Goal: Transaction & Acquisition: Purchase product/service

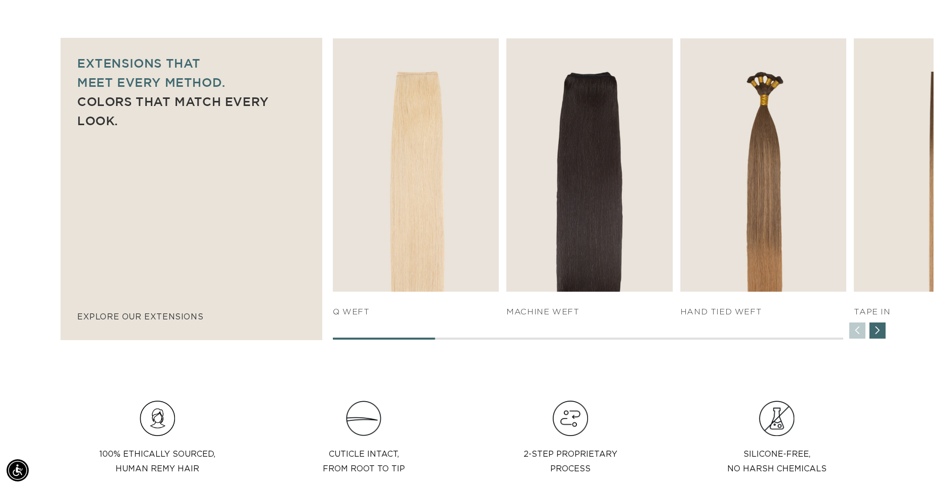
scroll to position [0, 863]
click at [879, 329] on div "Next slide" at bounding box center [878, 330] width 16 height 16
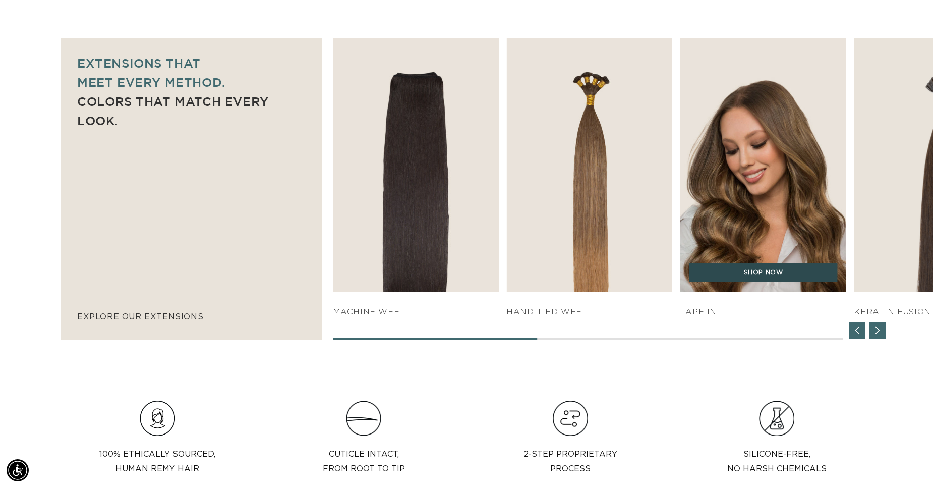
click at [760, 271] on link "SHOP NOW" at bounding box center [764, 272] width 148 height 19
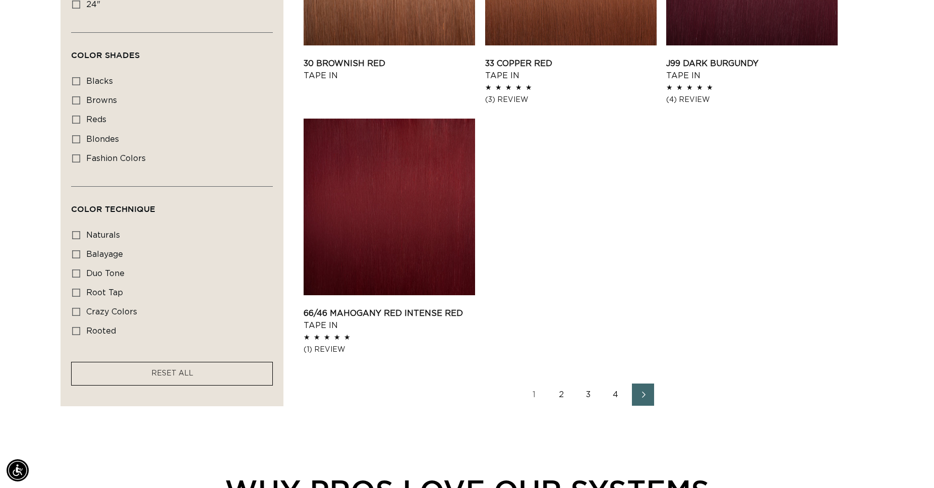
scroll to position [1595, 0]
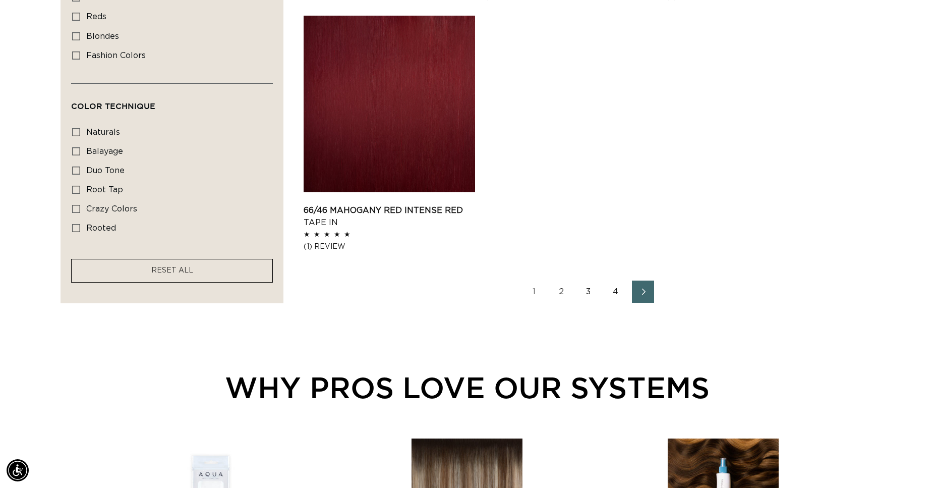
click at [640, 288] on link "Next page" at bounding box center [643, 291] width 22 height 22
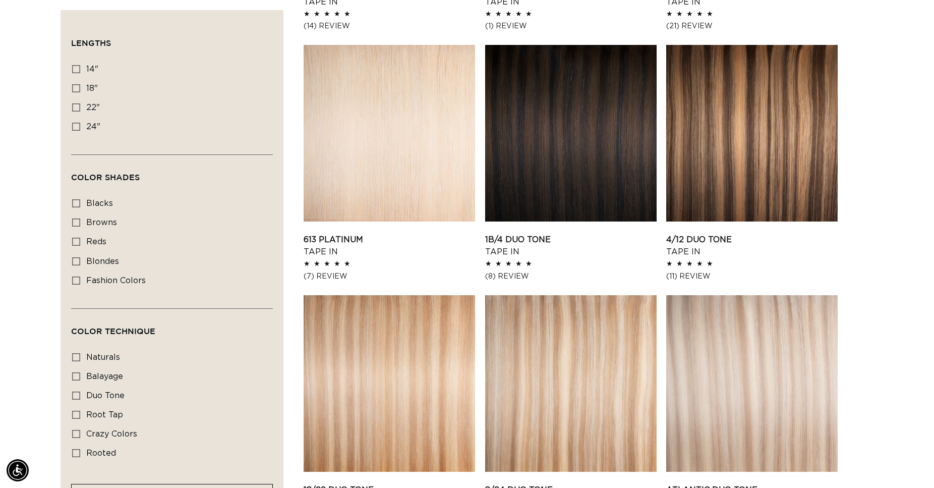
scroll to position [0, 863]
click at [587, 234] on link "1B/4 Duo Tone Tape In" at bounding box center [570, 246] width 171 height 24
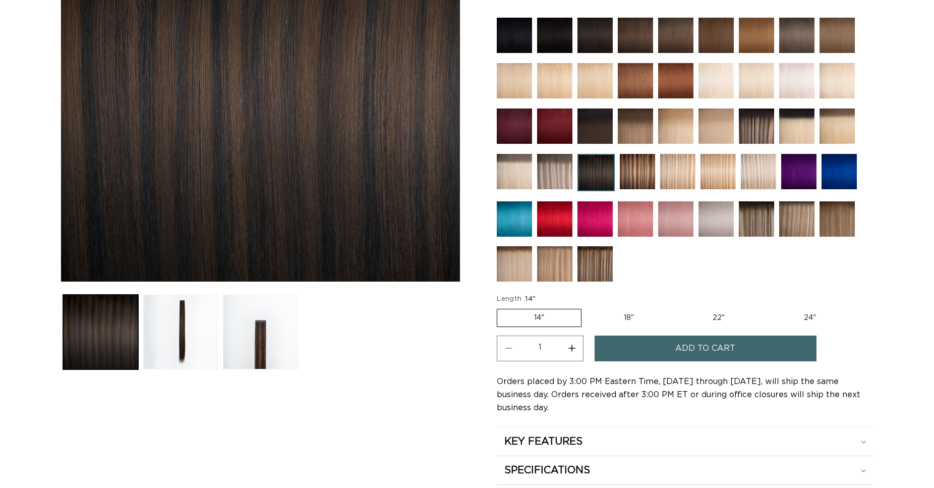
click at [629, 315] on label "18" Variant sold out or unavailable" at bounding box center [629, 317] width 84 height 17
click at [587, 307] on input "18" Variant sold out or unavailable" at bounding box center [587, 307] width 1 height 1
radio input "true"
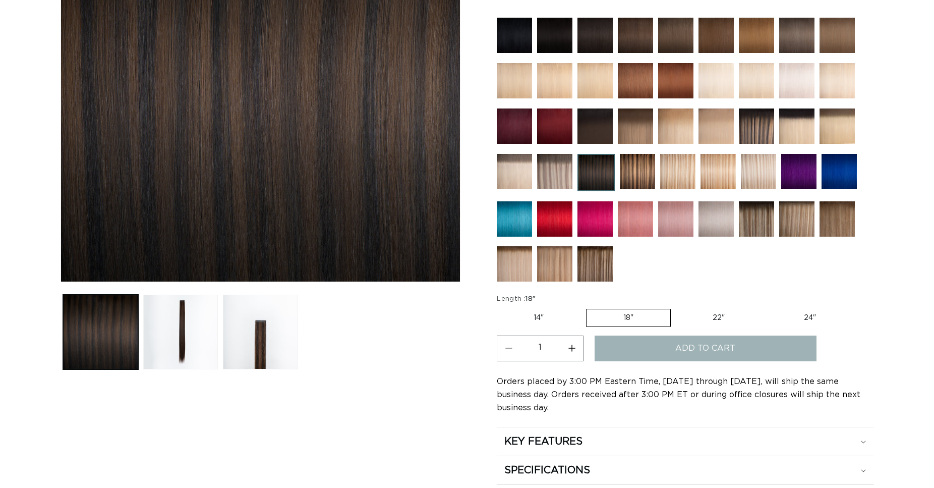
scroll to position [257, 0]
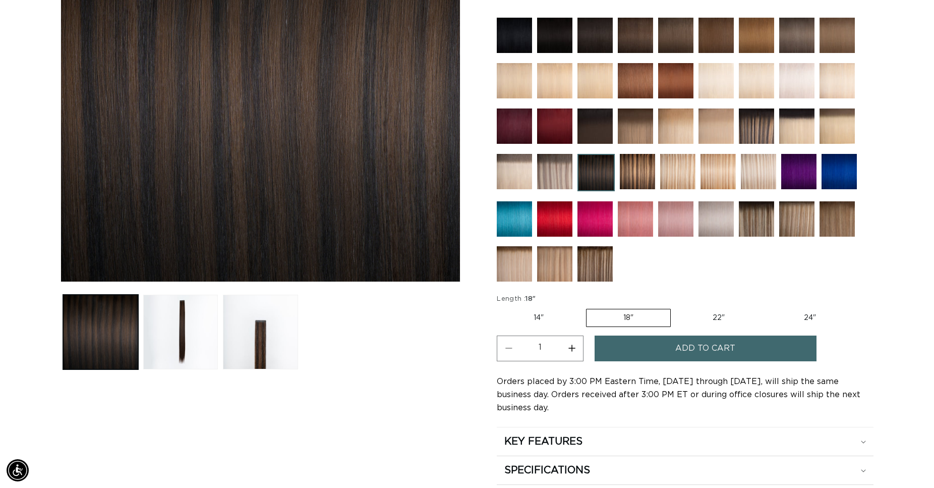
click at [683, 343] on span "Add to cart" at bounding box center [705, 348] width 60 height 26
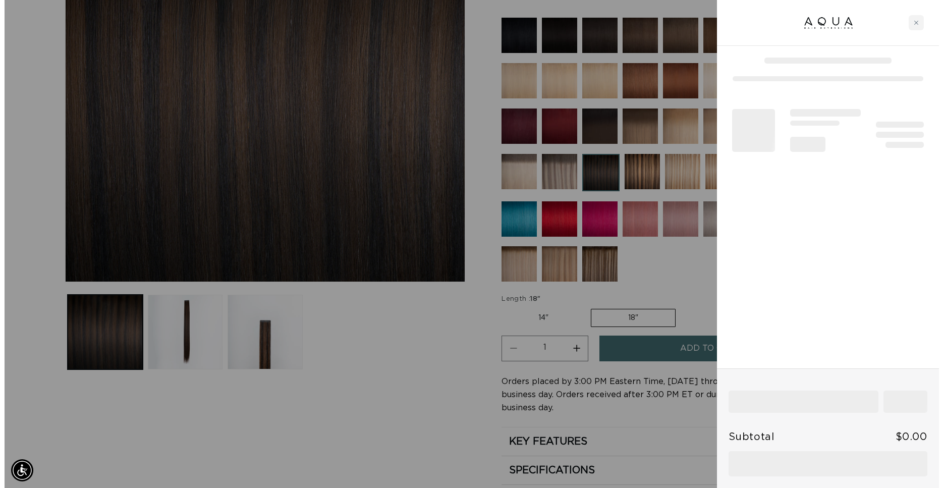
scroll to position [0, 871]
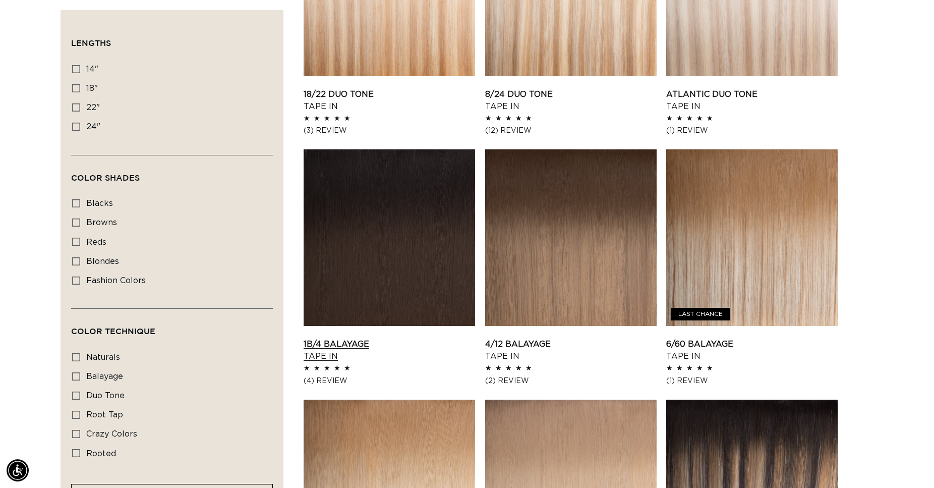
scroll to position [978, 0]
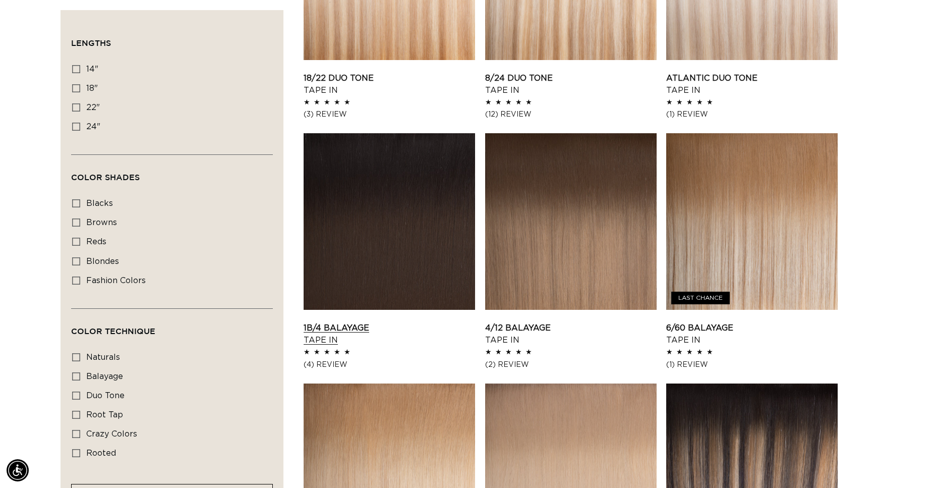
click at [380, 322] on link "1B/4 Balayage Tape In" at bounding box center [389, 334] width 171 height 24
click at [352, 322] on link "1B/4 Balayage Tape In" at bounding box center [389, 334] width 171 height 24
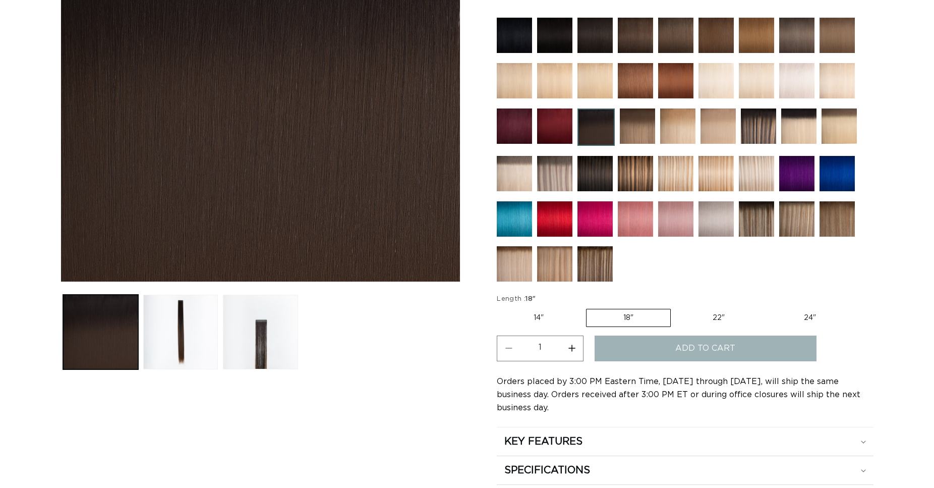
scroll to position [257, 0]
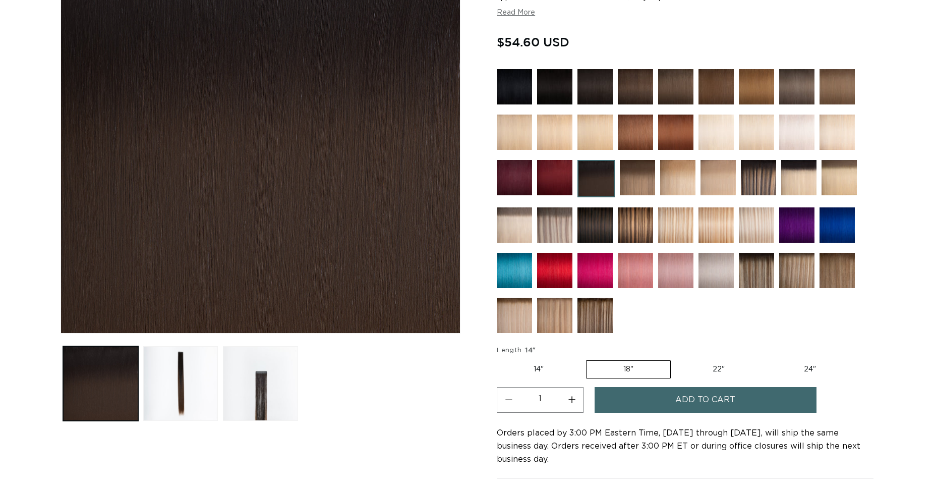
scroll to position [0, 863]
click at [694, 342] on section "1B/4 Balayage - Tape In Speed: Our Tape-In Hair Extensions are the fastest way …" at bounding box center [685, 254] width 377 height 621
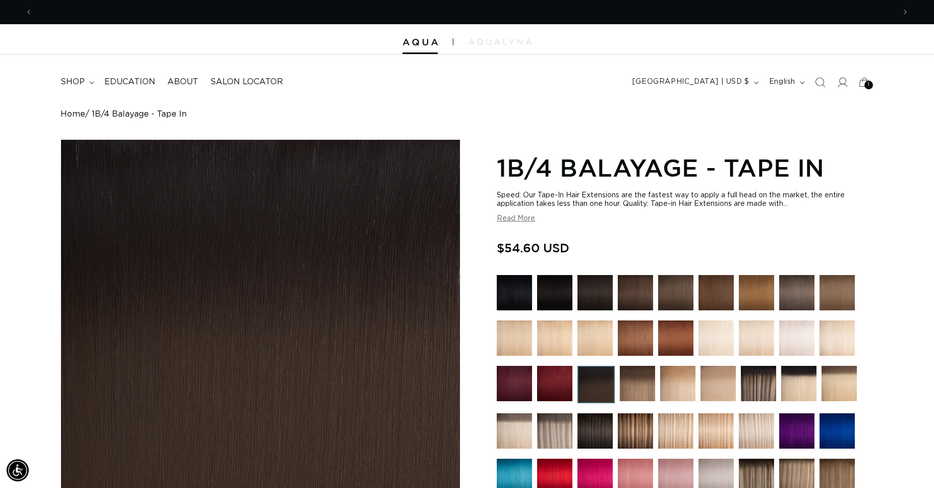
scroll to position [257, 0]
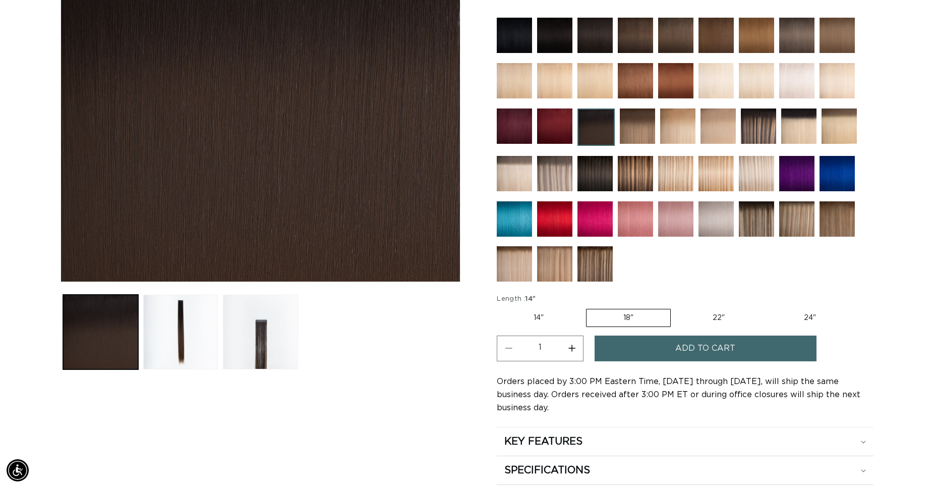
click at [542, 310] on label "14" Variant sold out or unavailable" at bounding box center [539, 317] width 84 height 17
click at [500, 307] on input "14" Variant sold out or unavailable" at bounding box center [499, 307] width 1 height 1
radio input "true"
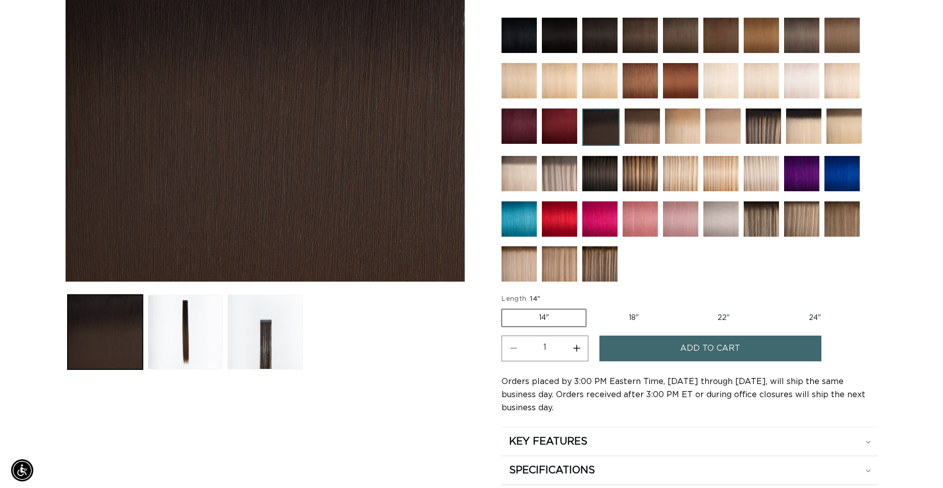
scroll to position [0, 1725]
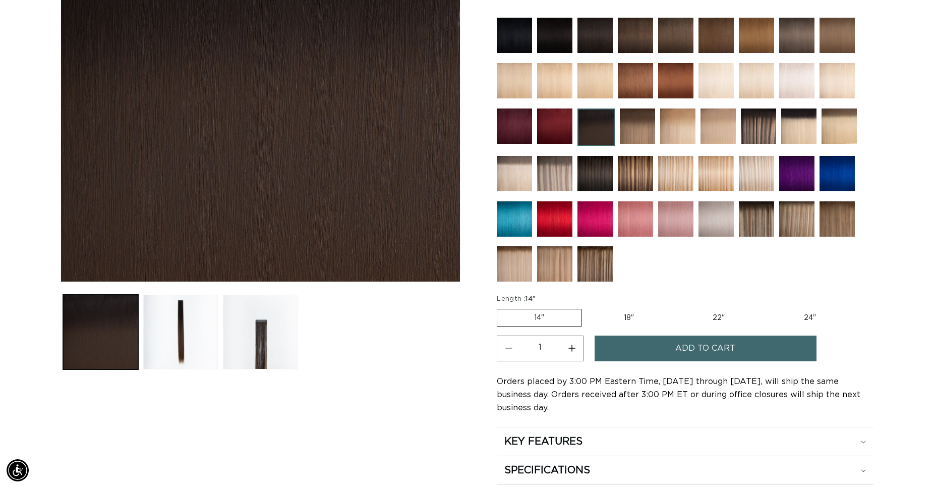
click at [637, 314] on label "18" Variant sold out or unavailable" at bounding box center [629, 317] width 84 height 17
click at [587, 307] on input "18" Variant sold out or unavailable" at bounding box center [587, 307] width 1 height 1
radio input "true"
click at [699, 348] on span "Add to cart" at bounding box center [705, 348] width 60 height 26
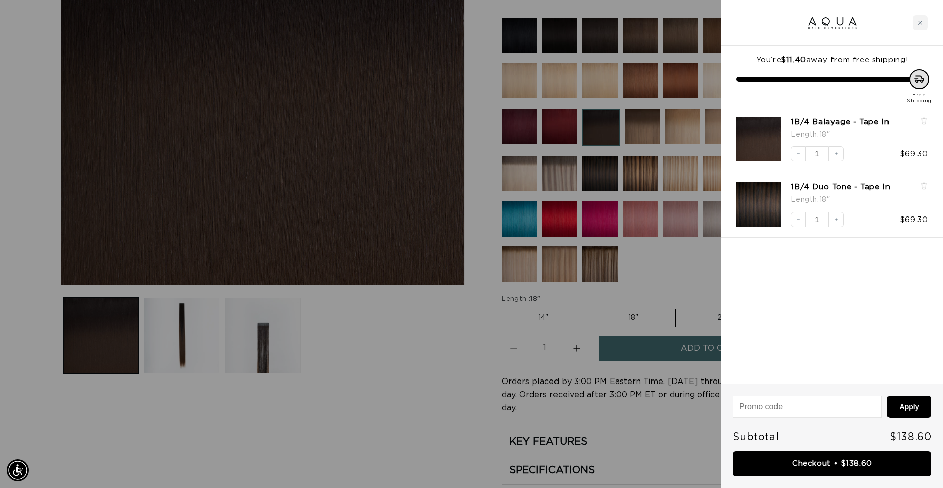
scroll to position [0, 1742]
click at [819, 465] on link "Checkout • $138.60" at bounding box center [831, 464] width 199 height 26
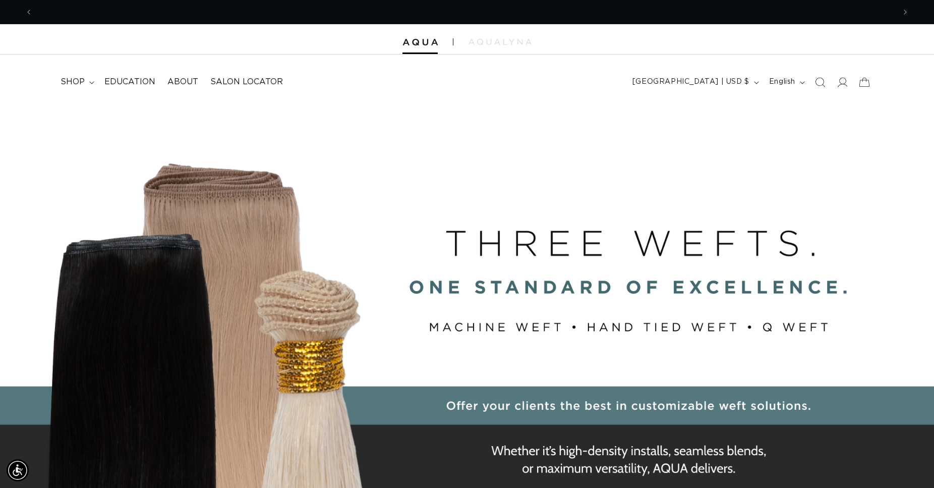
scroll to position [0, 863]
click at [878, 380] on div "BUILT FOR  PERFORMANCE. TRUSTED BY PROFESSIONALS. Premium hair extensions desig…" at bounding box center [467, 330] width 934 height 454
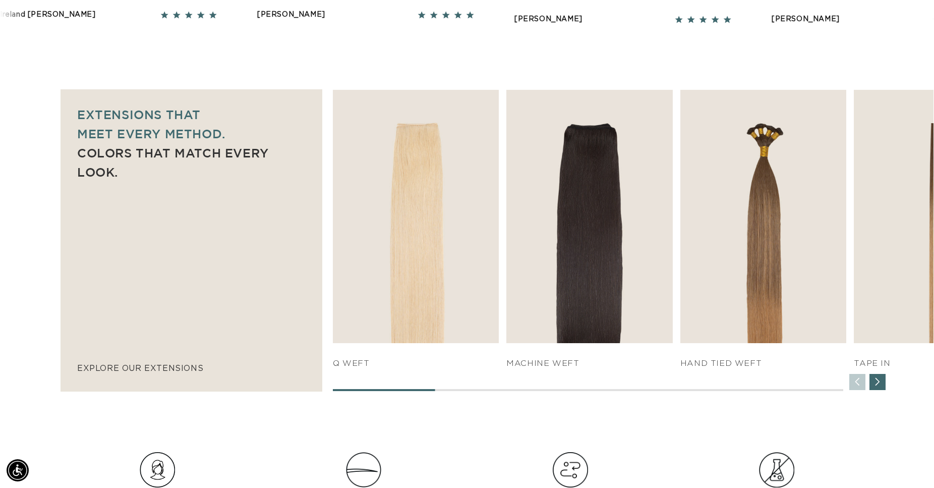
scroll to position [0, 1725]
click at [880, 380] on div "Next slide" at bounding box center [878, 382] width 16 height 16
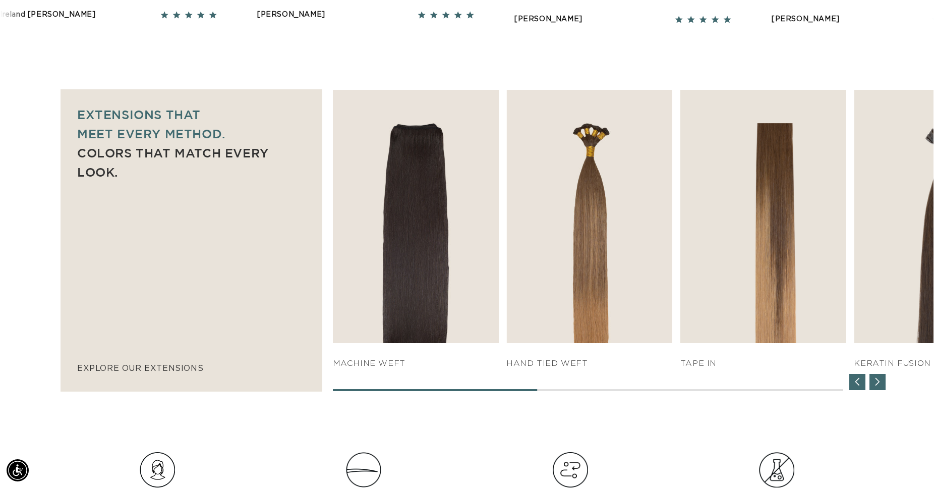
click at [880, 380] on div "Next slide" at bounding box center [878, 382] width 16 height 16
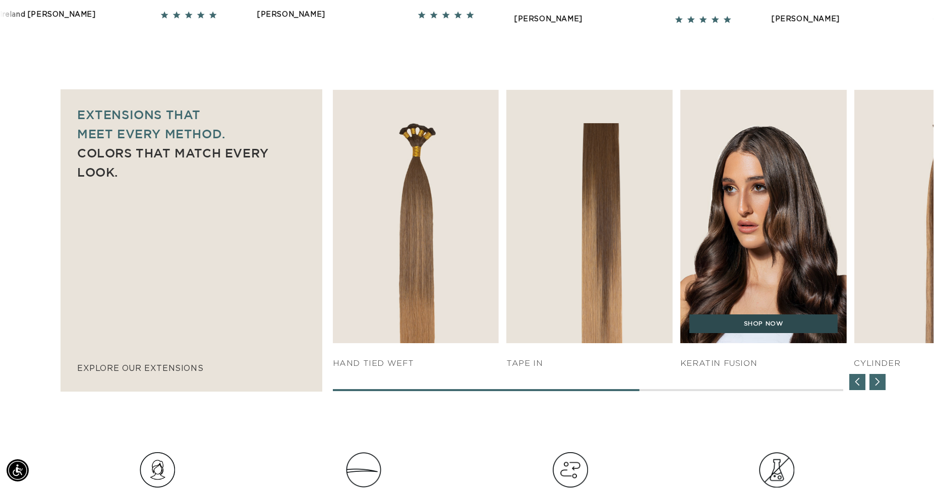
scroll to position [0, 0]
click at [772, 321] on link "SHOP NOW" at bounding box center [764, 323] width 148 height 19
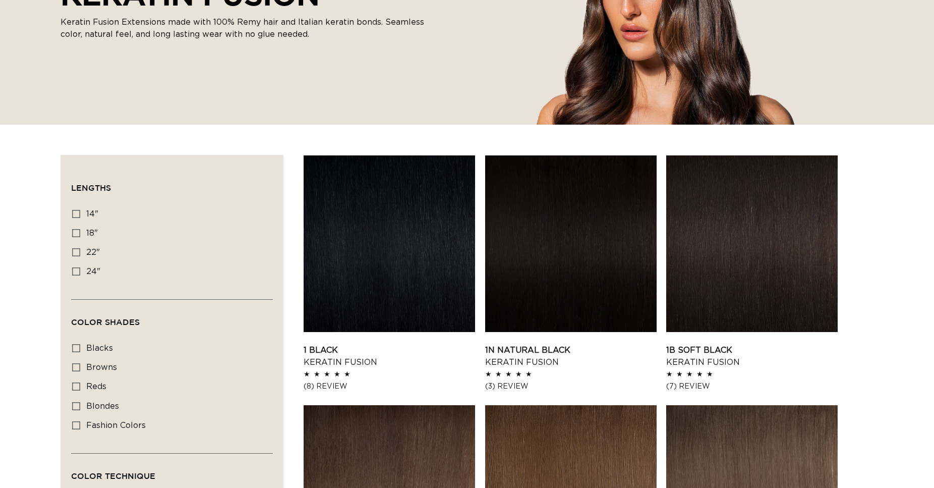
scroll to position [0, 863]
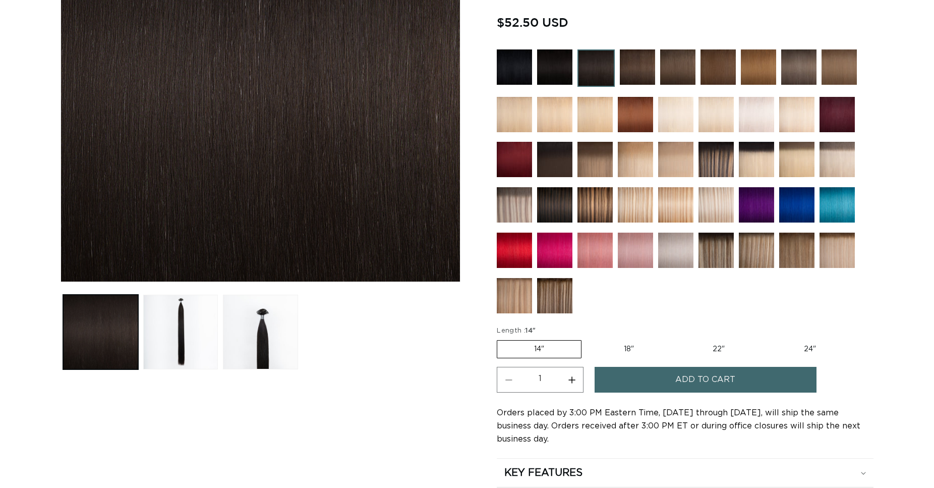
scroll to position [257, 0]
click at [632, 345] on label "18" Variant sold out or unavailable" at bounding box center [629, 348] width 84 height 17
click at [587, 338] on input "18" Variant sold out or unavailable" at bounding box center [587, 338] width 1 height 1
radio input "true"
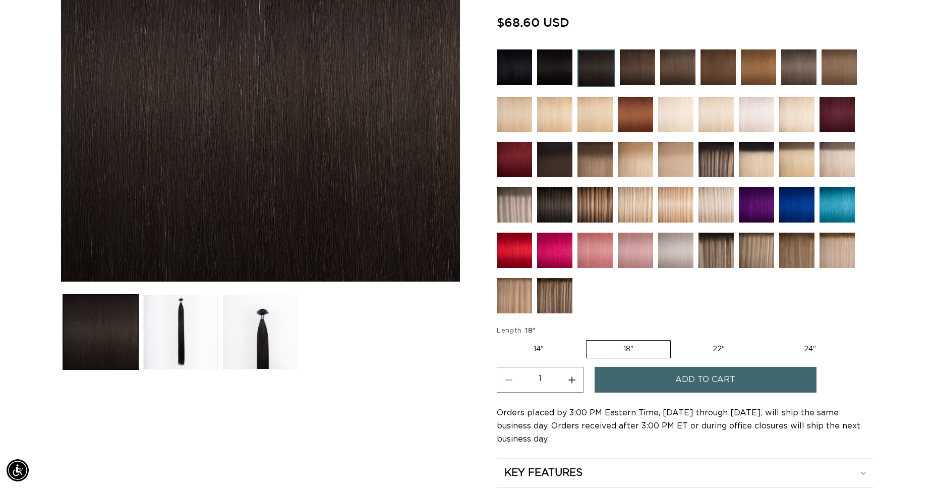
click at [572, 377] on button "Increase quantity for 1B Soft Black - Keratin Fusion" at bounding box center [571, 380] width 23 height 26
type input "5"
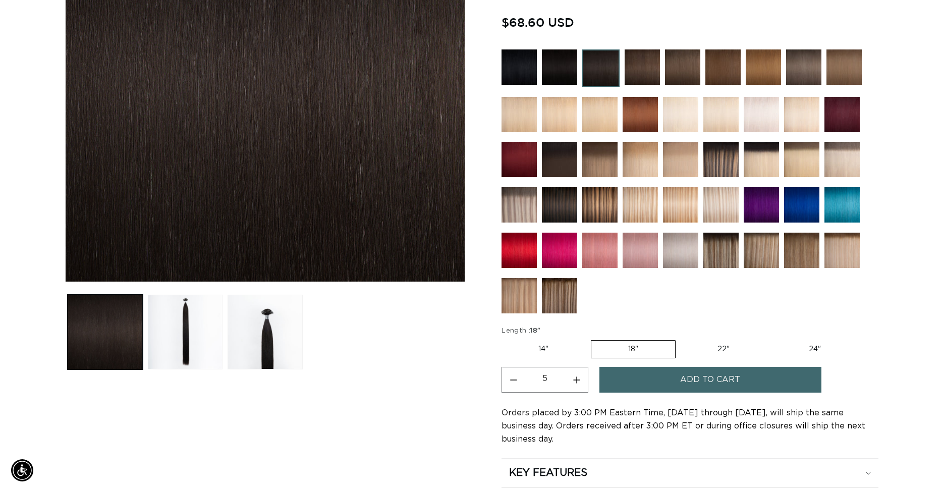
scroll to position [0, 1725]
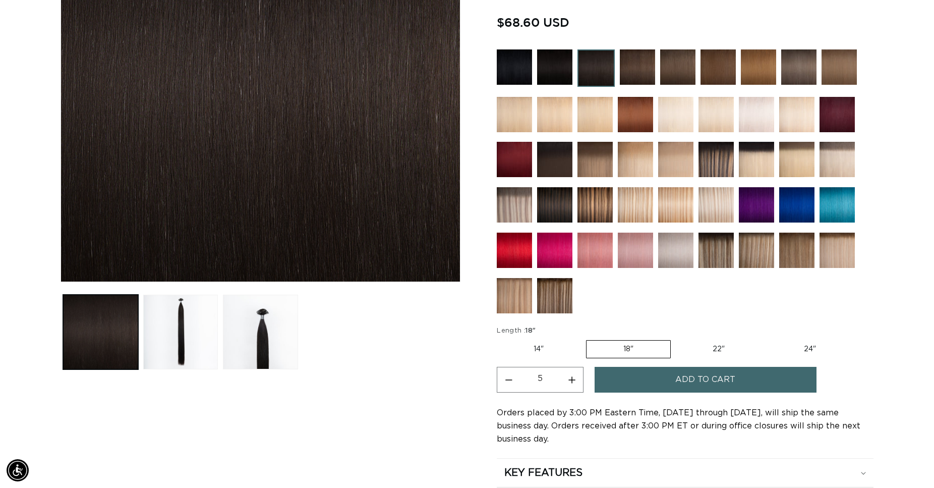
click at [651, 375] on button "Add to cart" at bounding box center [706, 380] width 222 height 26
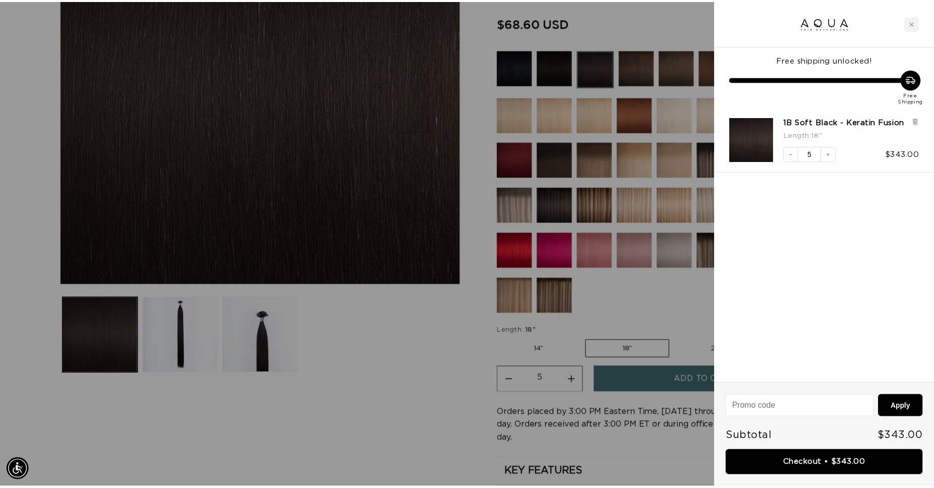
scroll to position [0, 871]
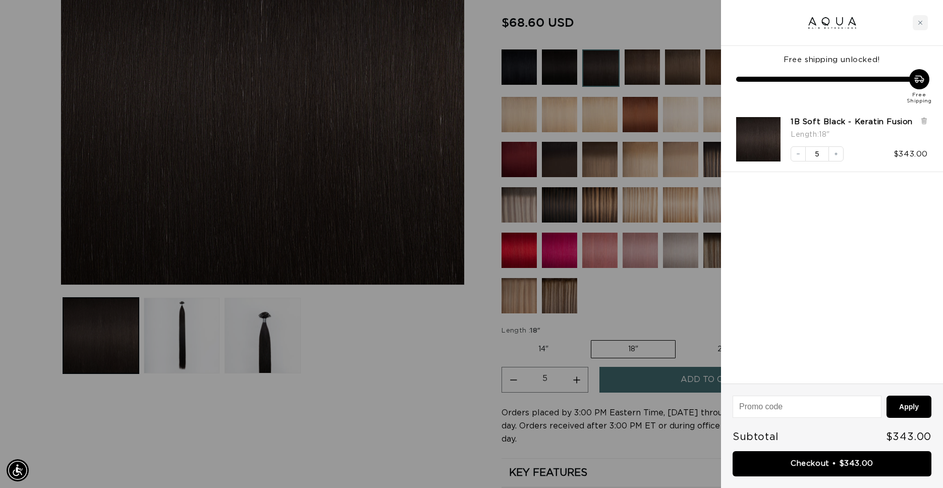
click at [416, 333] on div at bounding box center [471, 244] width 943 height 488
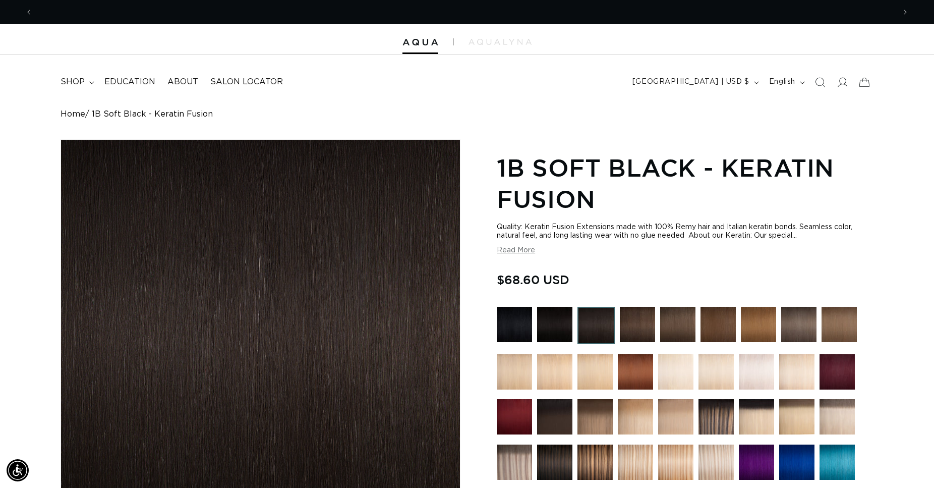
scroll to position [0, 0]
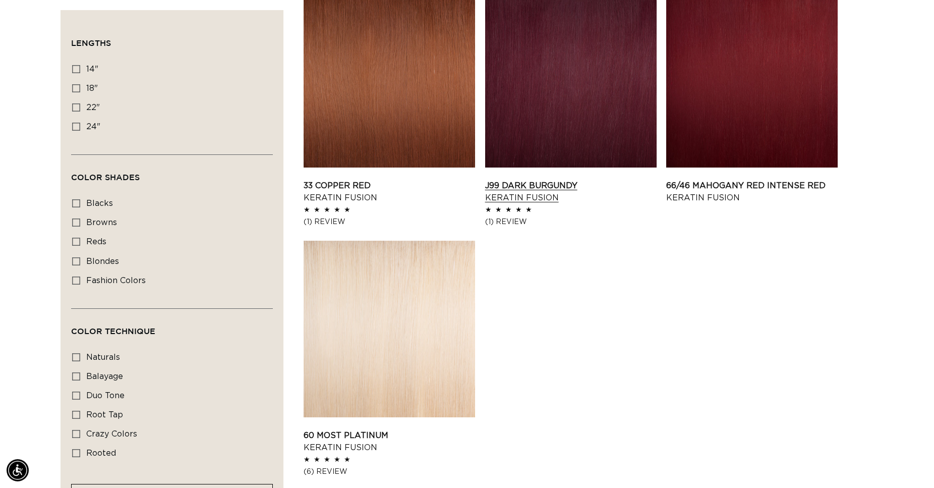
scroll to position [1389, 0]
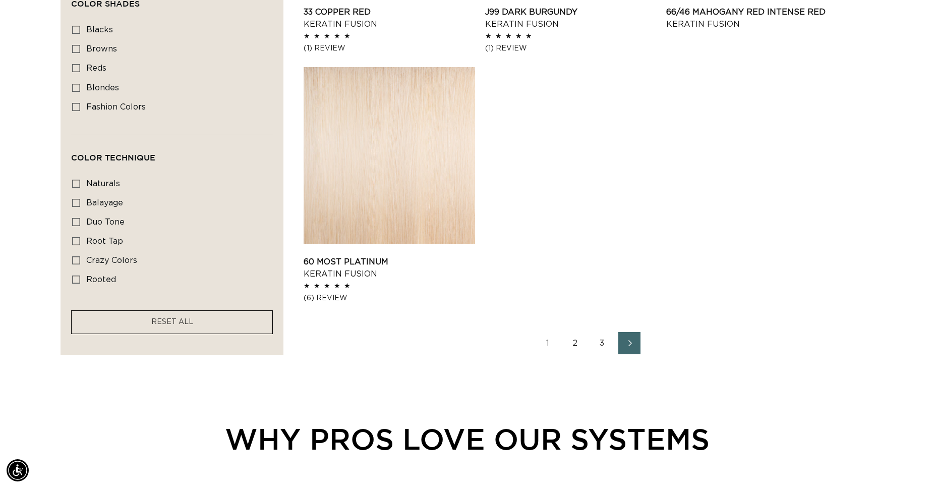
scroll to position [0, 0]
click at [629, 342] on icon "Next page" at bounding box center [629, 342] width 13 height 7
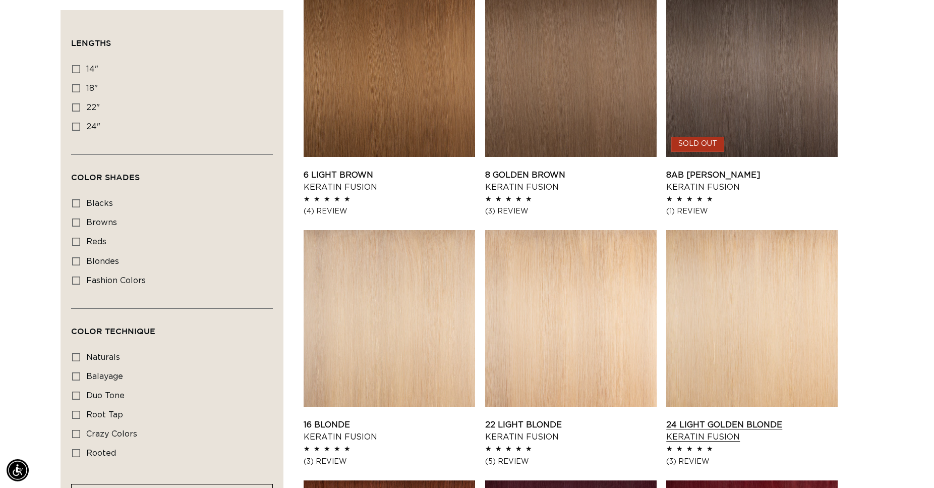
scroll to position [875, 0]
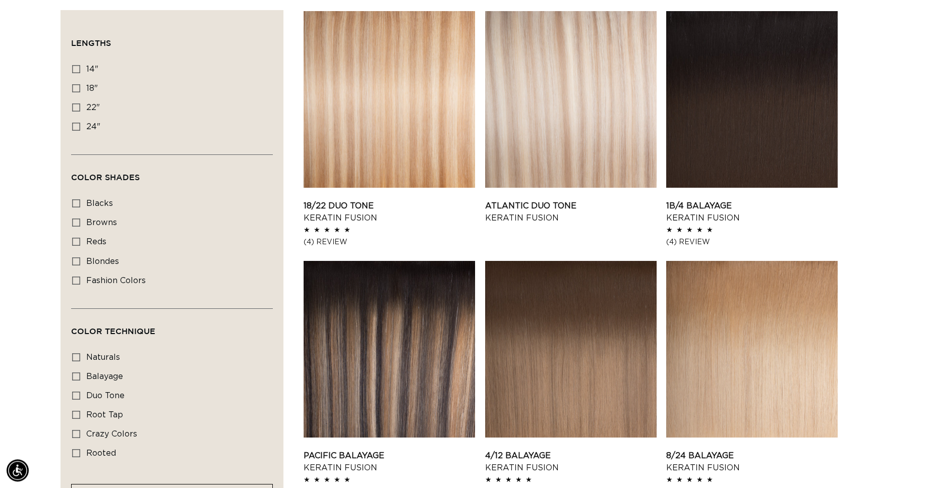
scroll to position [875, 0]
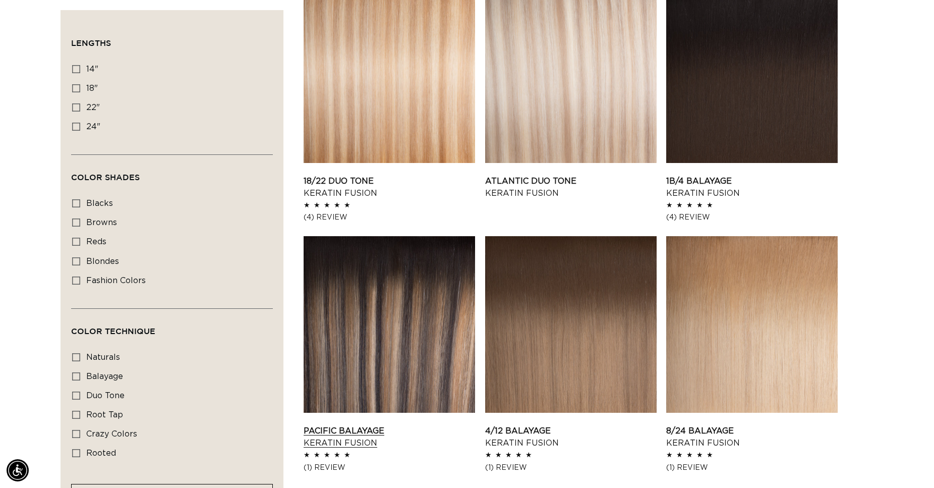
click at [393, 425] on link "Pacific Balayage Keratin Fusion" at bounding box center [389, 437] width 171 height 24
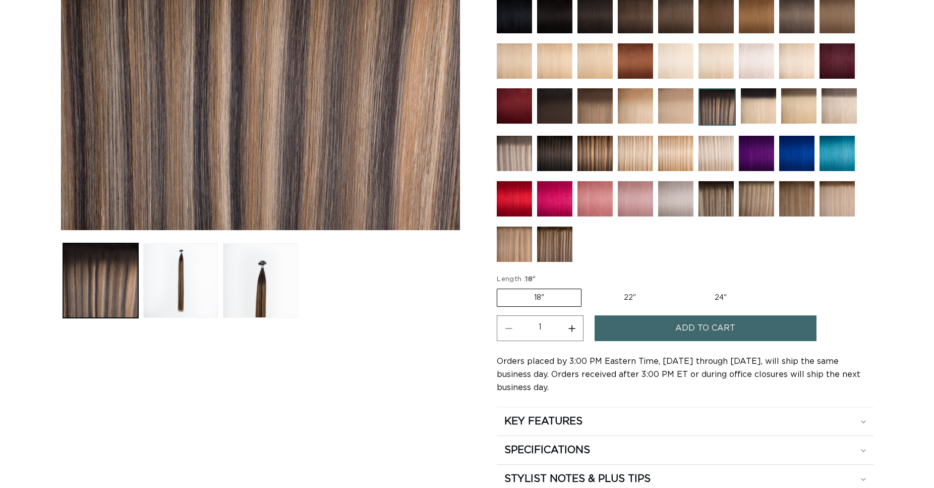
scroll to position [309, 0]
click at [671, 325] on button "Add to cart" at bounding box center [706, 328] width 222 height 26
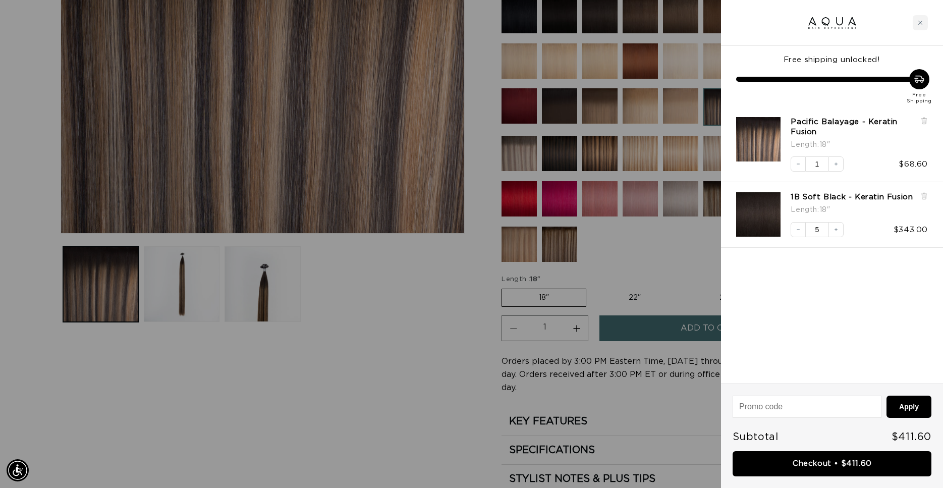
scroll to position [0, 1742]
click at [789, 462] on link "Checkout • $411.60" at bounding box center [831, 464] width 199 height 26
